Goal: Task Accomplishment & Management: Complete application form

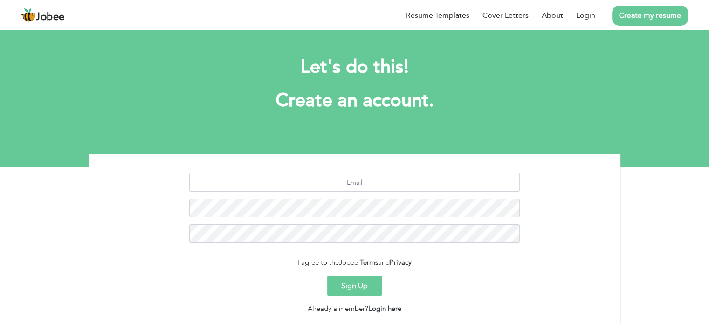
click at [39, 20] on span "Jobee" at bounding box center [50, 17] width 29 height 10
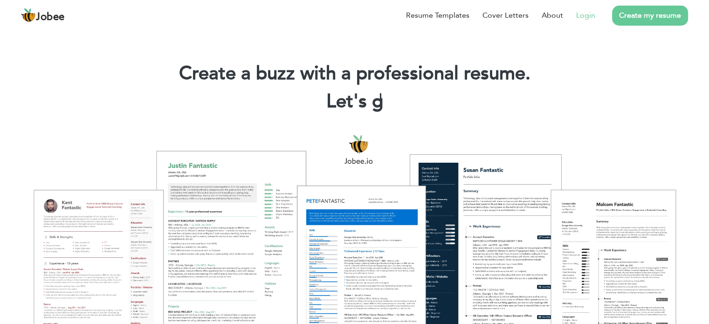
click at [582, 15] on link "Login" at bounding box center [585, 15] width 19 height 11
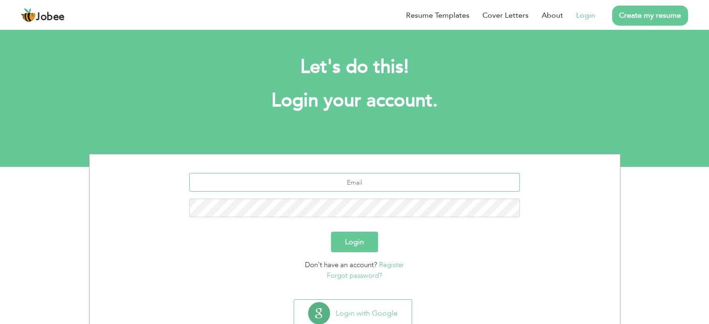
click at [376, 186] on input "text" at bounding box center [354, 182] width 331 height 19
type input "[EMAIL_ADDRESS][DOMAIN_NAME]"
click at [366, 240] on button "Login" at bounding box center [354, 242] width 47 height 21
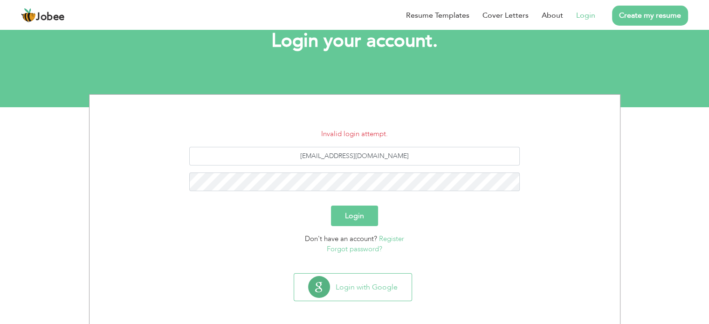
scroll to position [62, 0]
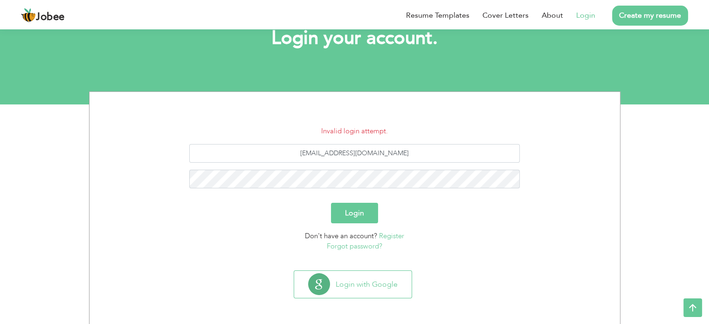
click at [388, 236] on link "Register" at bounding box center [391, 235] width 25 height 9
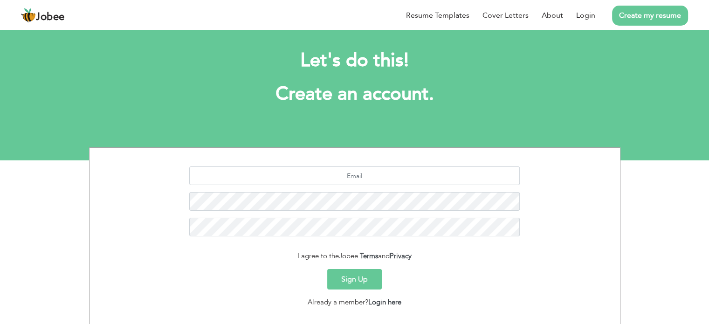
scroll to position [62, 0]
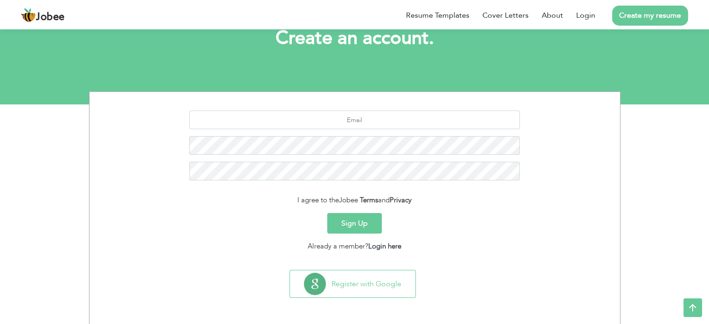
click at [46, 15] on span "Jobee" at bounding box center [50, 17] width 29 height 10
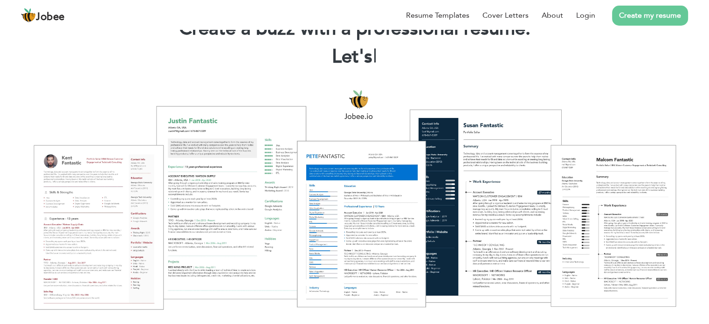
scroll to position [47, 0]
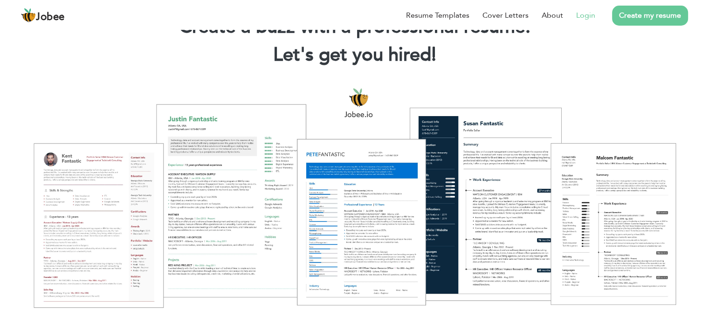
click at [586, 12] on link "Login" at bounding box center [585, 15] width 19 height 11
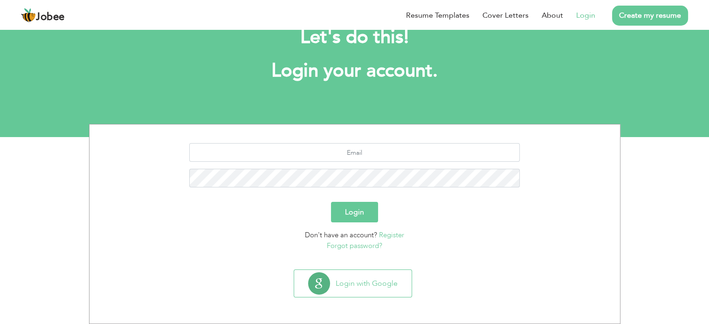
scroll to position [29, 0]
click at [401, 235] on link "Register" at bounding box center [391, 235] width 25 height 9
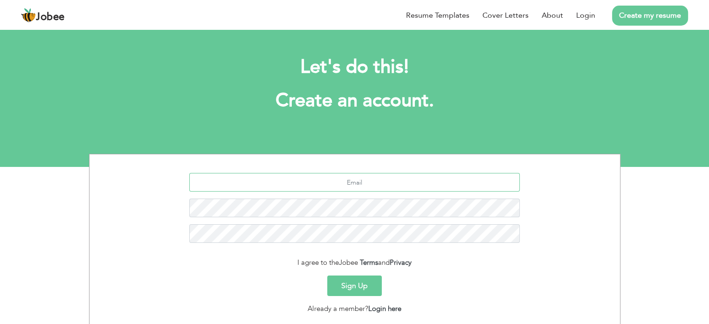
click at [360, 184] on input "text" at bounding box center [354, 182] width 331 height 19
type input "muhammadahmad385@gmail.com"
click at [355, 285] on button "Sign Up" at bounding box center [354, 286] width 55 height 21
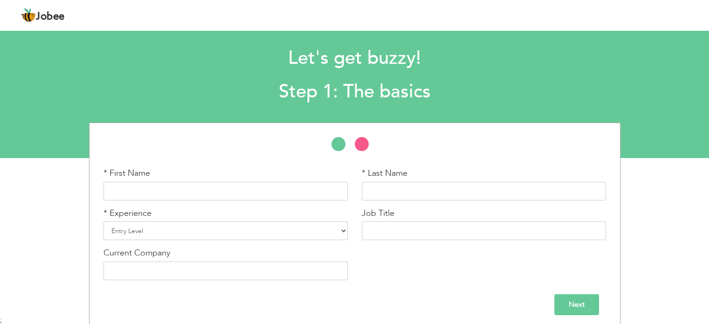
scroll to position [14, 0]
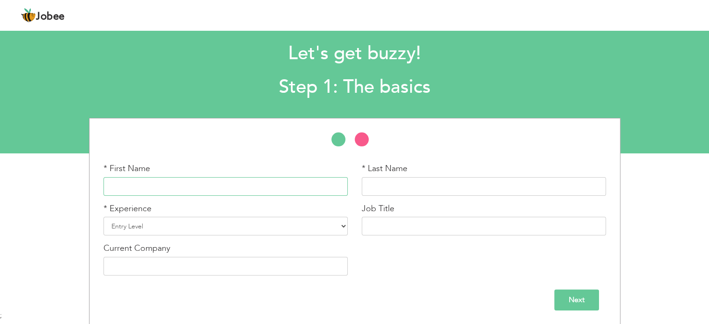
click at [210, 188] on input "text" at bounding box center [225, 186] width 244 height 19
type input "Muhammad"
type input "Ahmad"
type input "The Entertainer"
click at [197, 224] on select "Entry Level Less than 1 Year 1 Year 2 Years 3 Years 4 Years 5 Years 6 Years 7 Y…" at bounding box center [225, 226] width 244 height 19
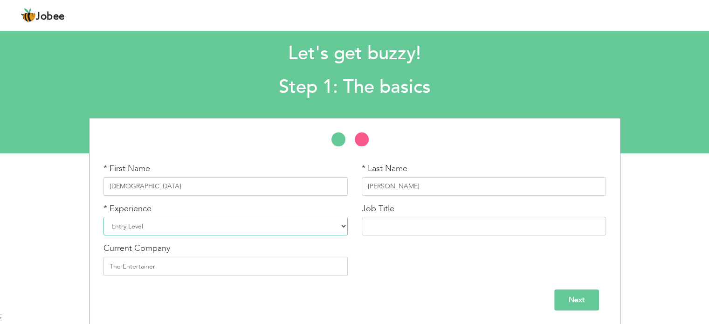
select select "16"
click at [103, 217] on select "Entry Level Less than 1 Year 1 Year 2 Years 3 Years 4 Years 5 Years 6 Years 7 Y…" at bounding box center [225, 226] width 244 height 19
click at [191, 276] on div "Current Company The Entertainer" at bounding box center [226, 262] width 258 height 40
click at [193, 271] on input "The Entertainer" at bounding box center [225, 266] width 244 height 19
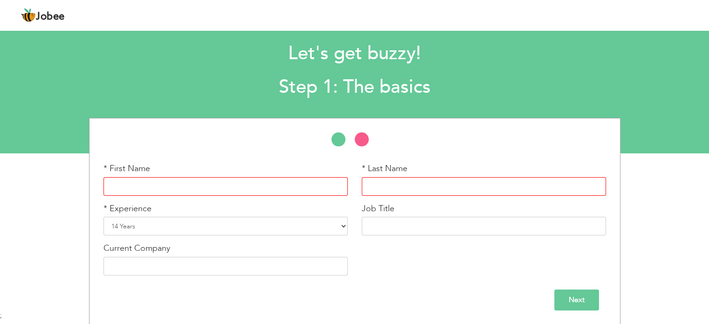
click at [149, 187] on input "text" at bounding box center [225, 186] width 244 height 19
type input "Muhammad"
type input "Ahmad"
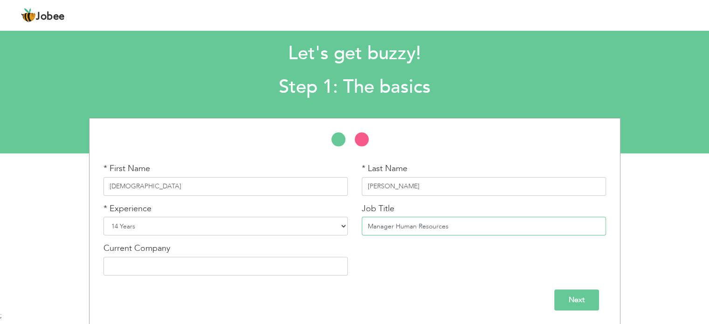
type input "Manager Human Resources"
click at [170, 267] on input "text" at bounding box center [225, 266] width 244 height 19
type input "Royal Solar Energy"
click at [576, 295] on input "Next" at bounding box center [576, 300] width 45 height 21
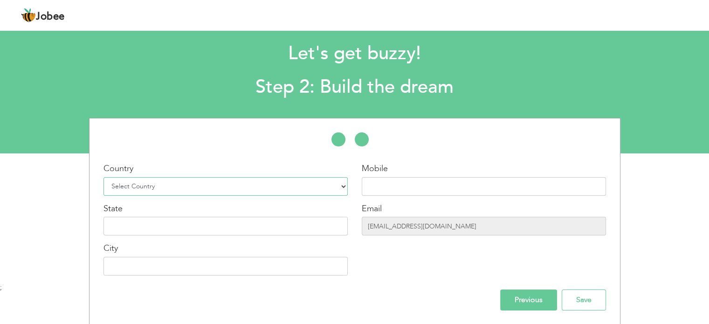
click at [224, 192] on select "Select Country Afghanistan Albania Algeria American Samoa Andorra Angola Anguil…" at bounding box center [225, 186] width 244 height 19
select select "166"
click at [103, 177] on select "Select Country Afghanistan Albania Algeria American Samoa Andorra Angola Anguil…" at bounding box center [225, 186] width 244 height 19
click at [421, 186] on input "text" at bounding box center [484, 186] width 244 height 19
type input "03434636442"
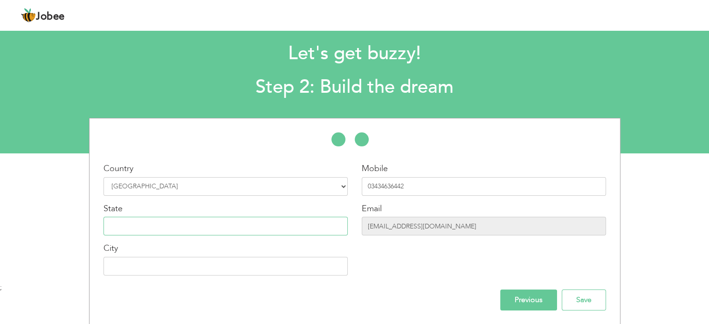
click at [272, 231] on input "text" at bounding box center [225, 226] width 244 height 19
type input "Pakistan"
click at [190, 260] on input "text" at bounding box center [225, 266] width 244 height 19
type input "Lahore"
click at [588, 301] on input "Save" at bounding box center [584, 300] width 44 height 21
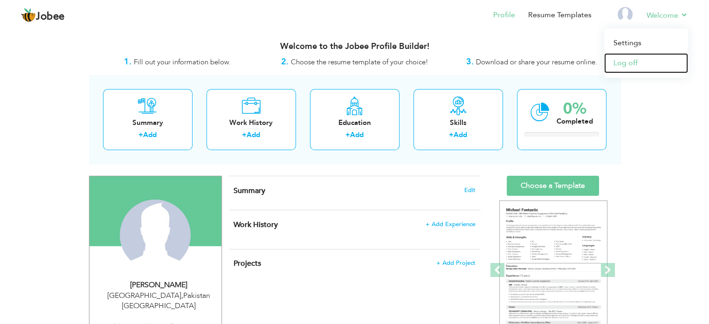
click at [628, 61] on link "Log off" at bounding box center [646, 63] width 84 height 20
